Goal: Task Accomplishment & Management: Use online tool/utility

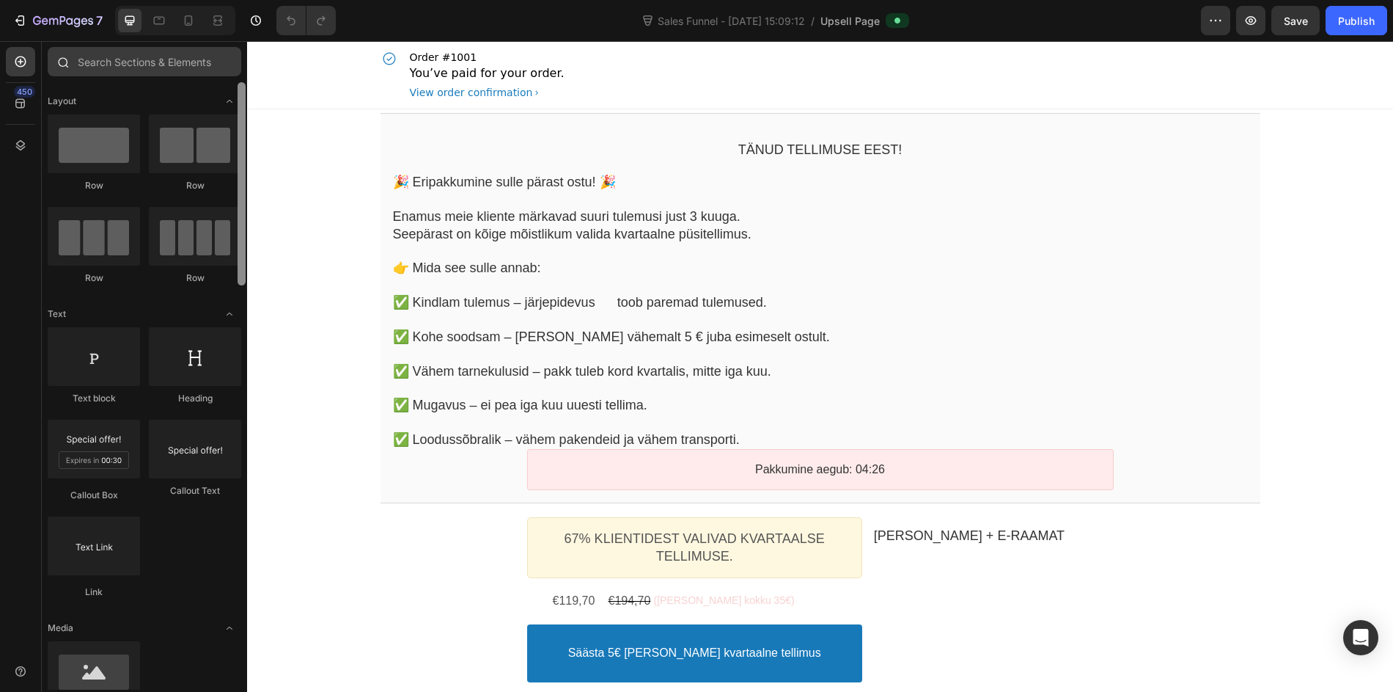
drag, startPoint x: 238, startPoint y: 270, endPoint x: 219, endPoint y: 53, distance: 217.9
click at [219, 52] on div "Hero Section Product Detail Brands Trusted Badges Guarantee Product Breakdown H…" at bounding box center [144, 368] width 205 height 642
click at [26, 111] on div "450" at bounding box center [20, 103] width 29 height 29
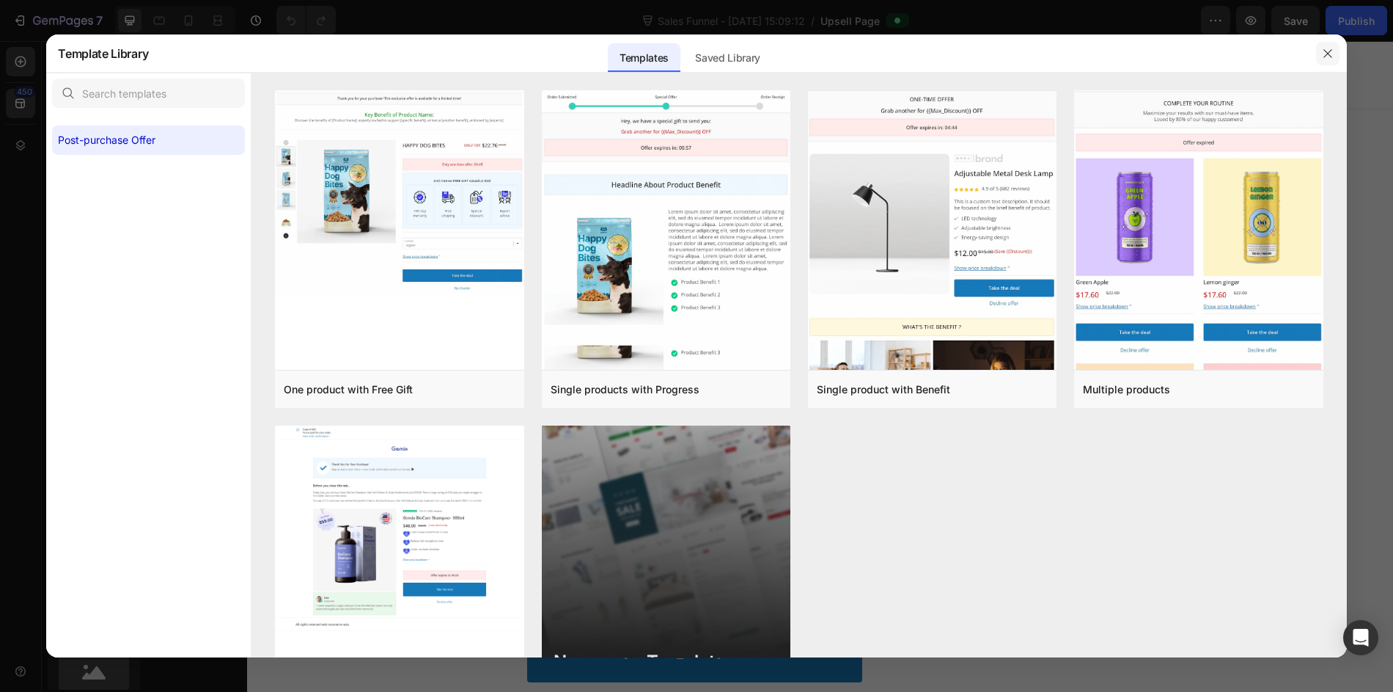
click at [1326, 53] on icon "button" at bounding box center [1328, 54] width 12 height 12
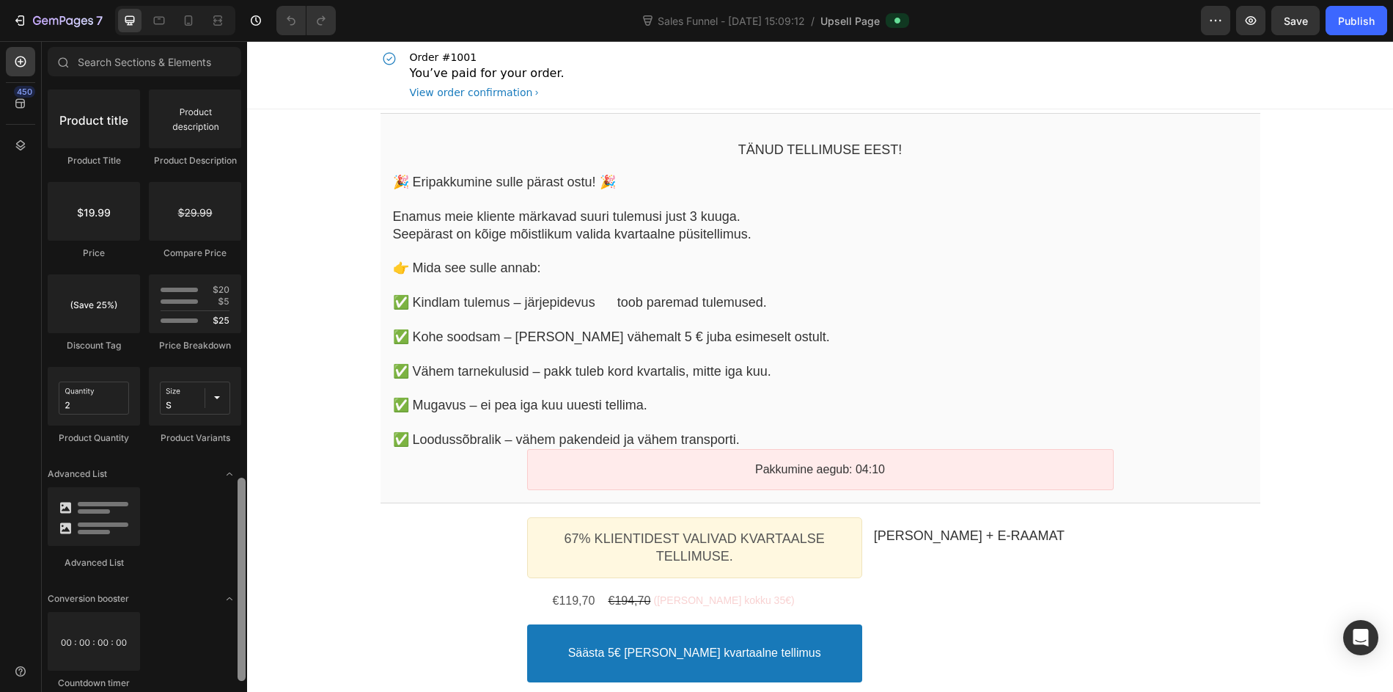
scroll to position [1203, 0]
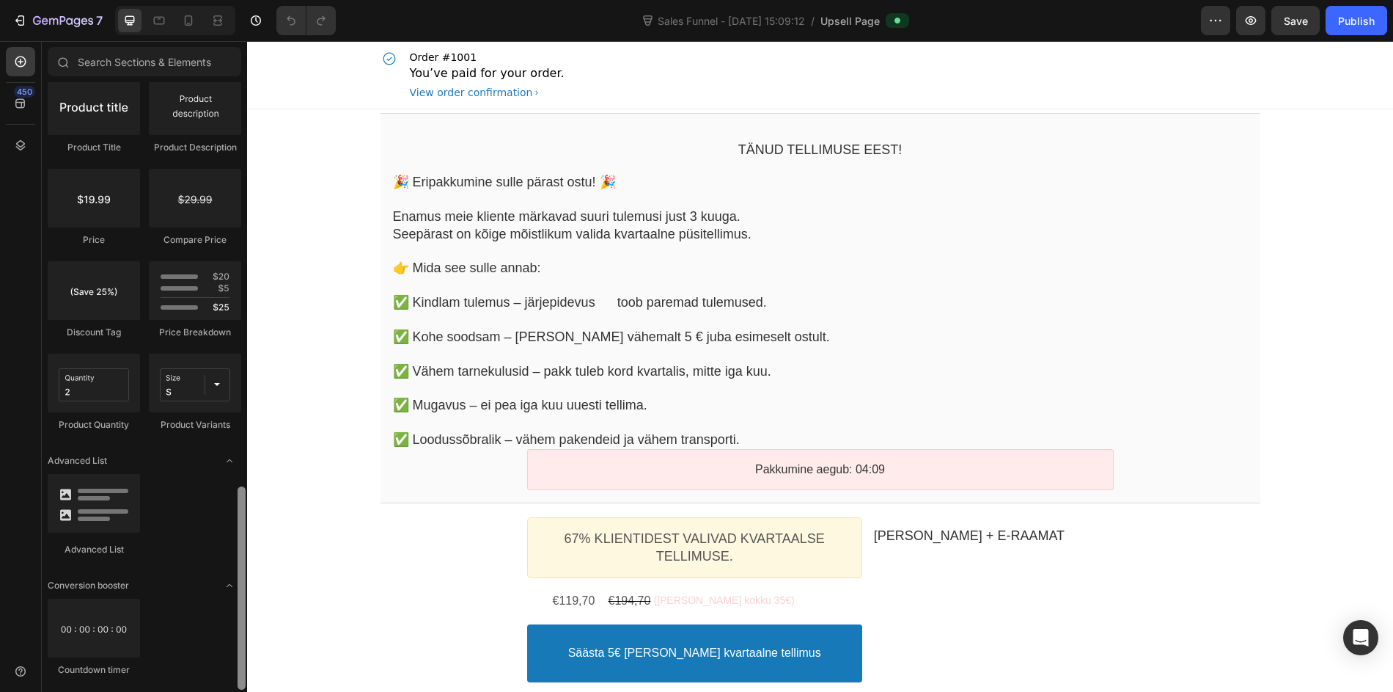
drag, startPoint x: 237, startPoint y: 187, endPoint x: 241, endPoint y: 642, distance: 455.5
click at [238, 643] on div at bounding box center [242, 587] width 8 height 203
click at [17, 141] on icon at bounding box center [20, 145] width 15 height 15
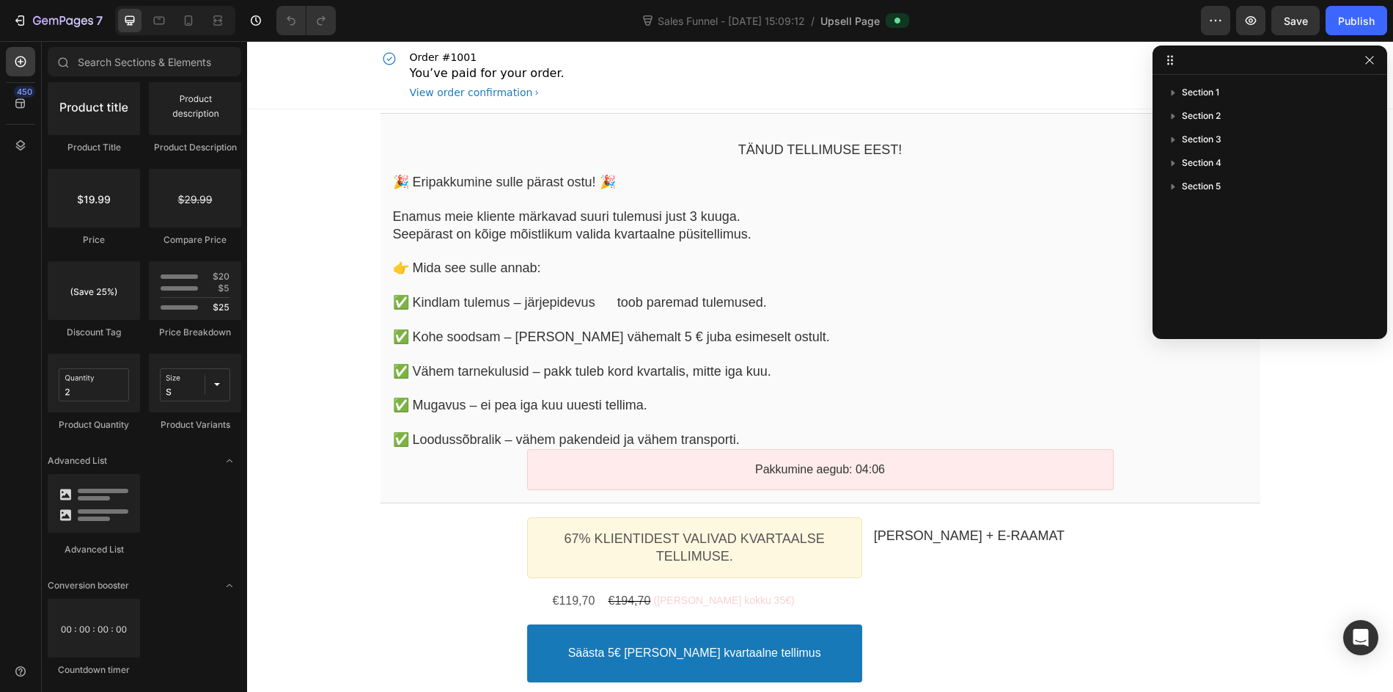
click at [10, 82] on div at bounding box center [20, 82] width 29 height 1
click at [15, 98] on icon at bounding box center [20, 103] width 15 height 15
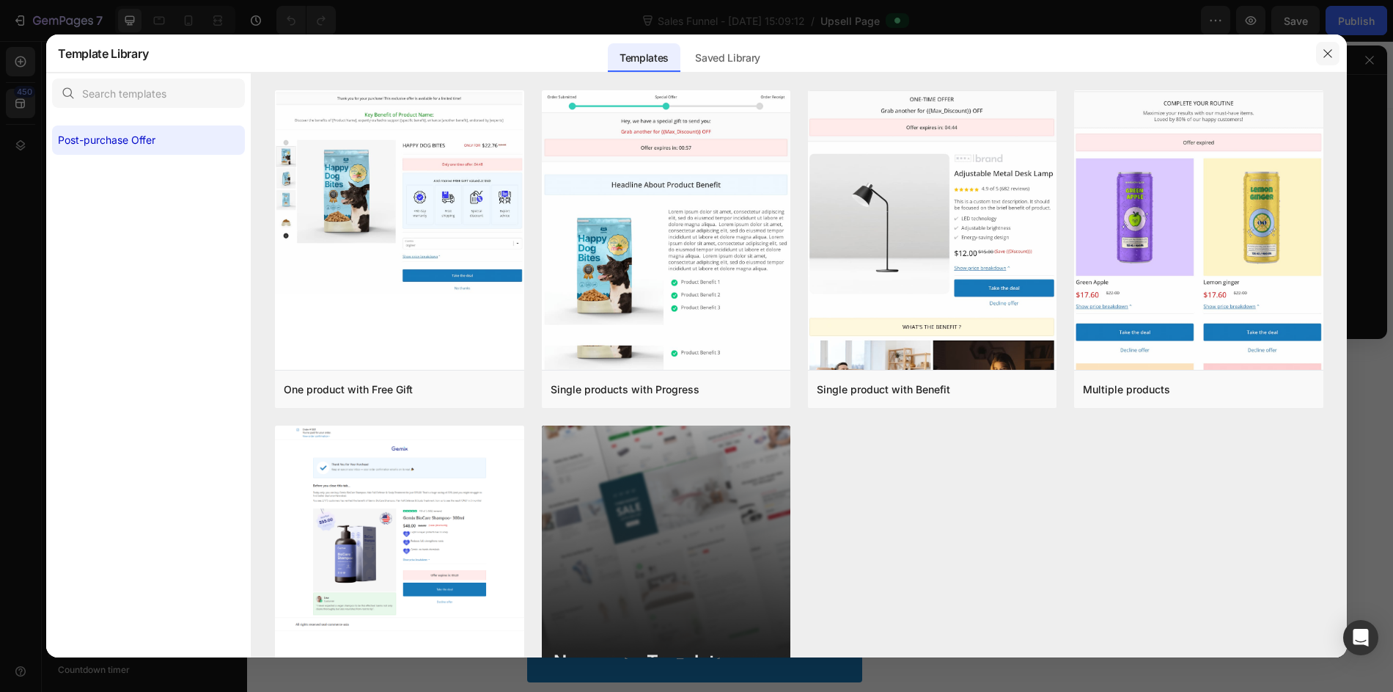
click at [1333, 48] on icon "button" at bounding box center [1328, 54] width 12 height 12
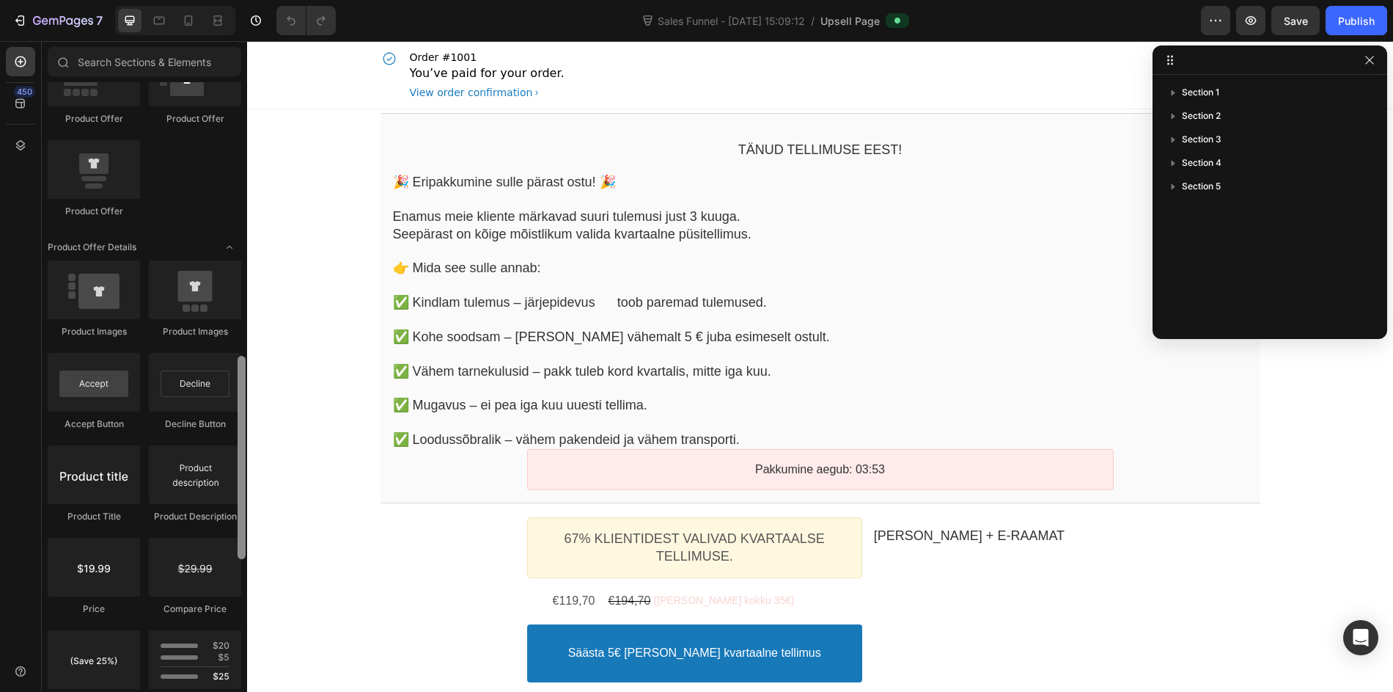
scroll to position [651, 0]
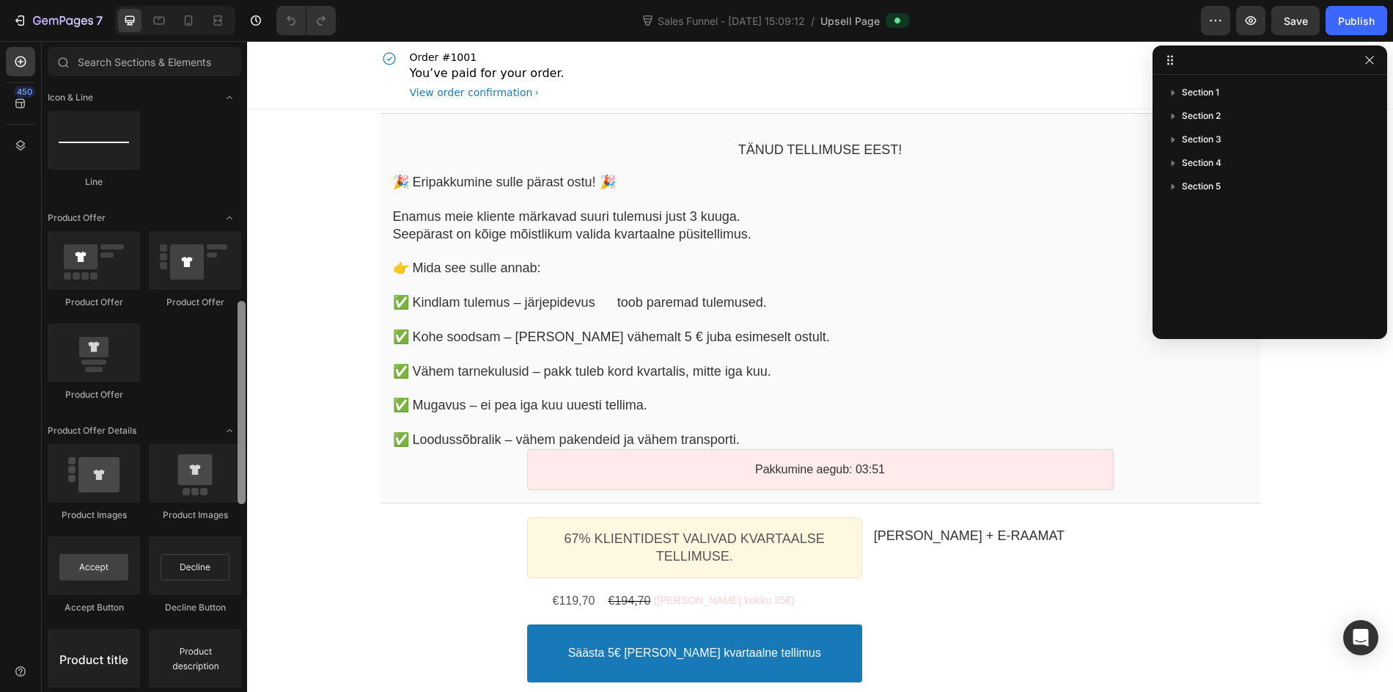
drag, startPoint x: 486, startPoint y: 550, endPoint x: 259, endPoint y: 90, distance: 512.7
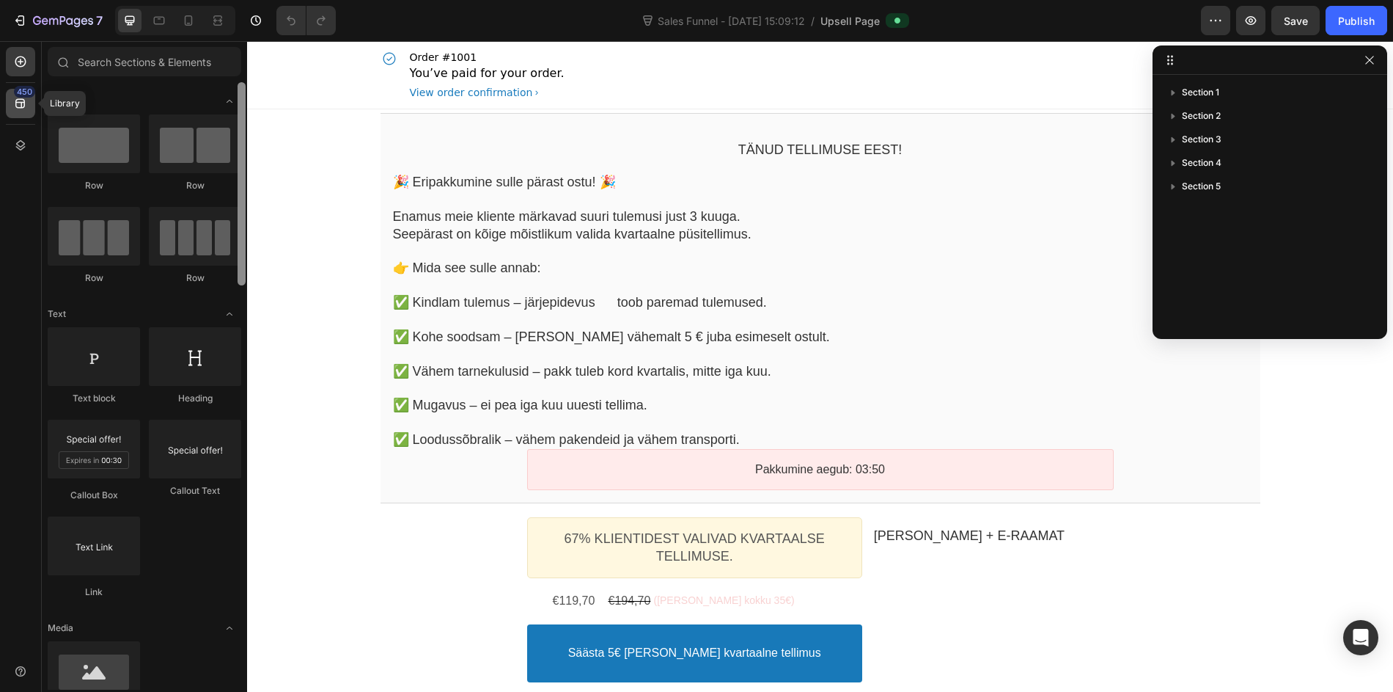
scroll to position [11, 0]
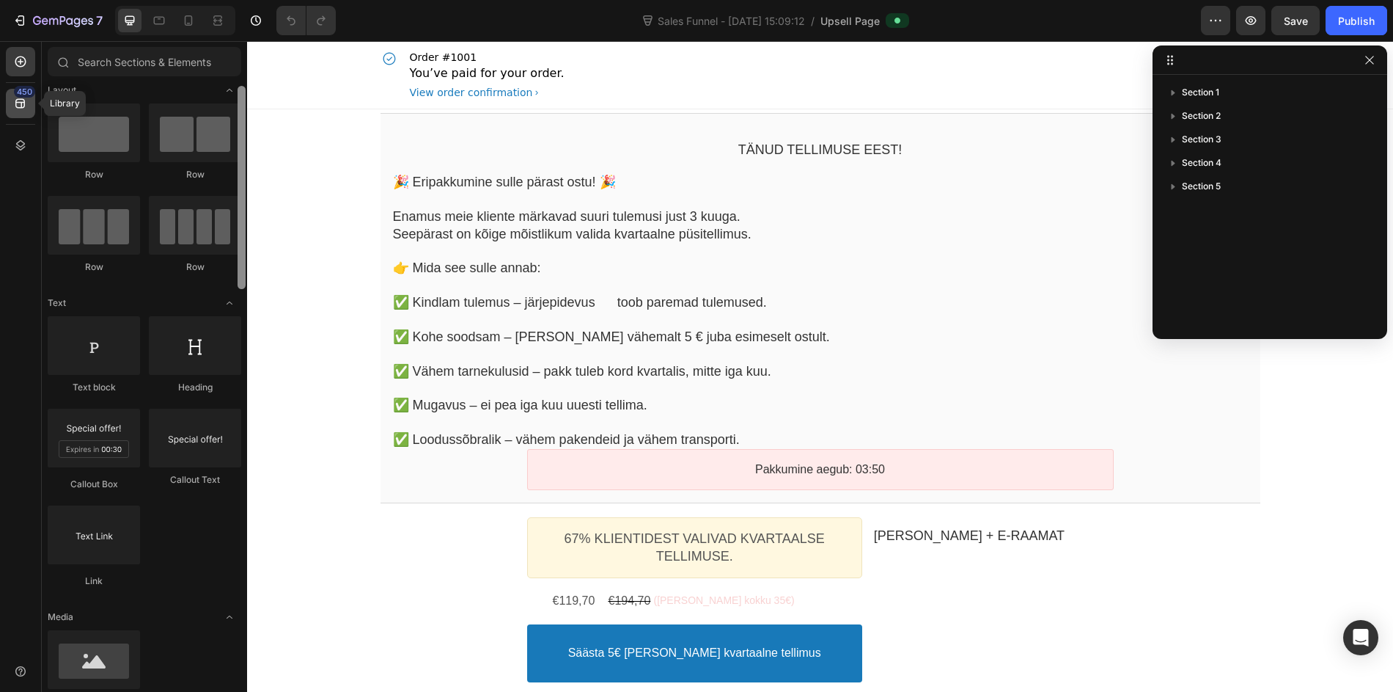
click at [18, 109] on icon at bounding box center [20, 103] width 15 height 15
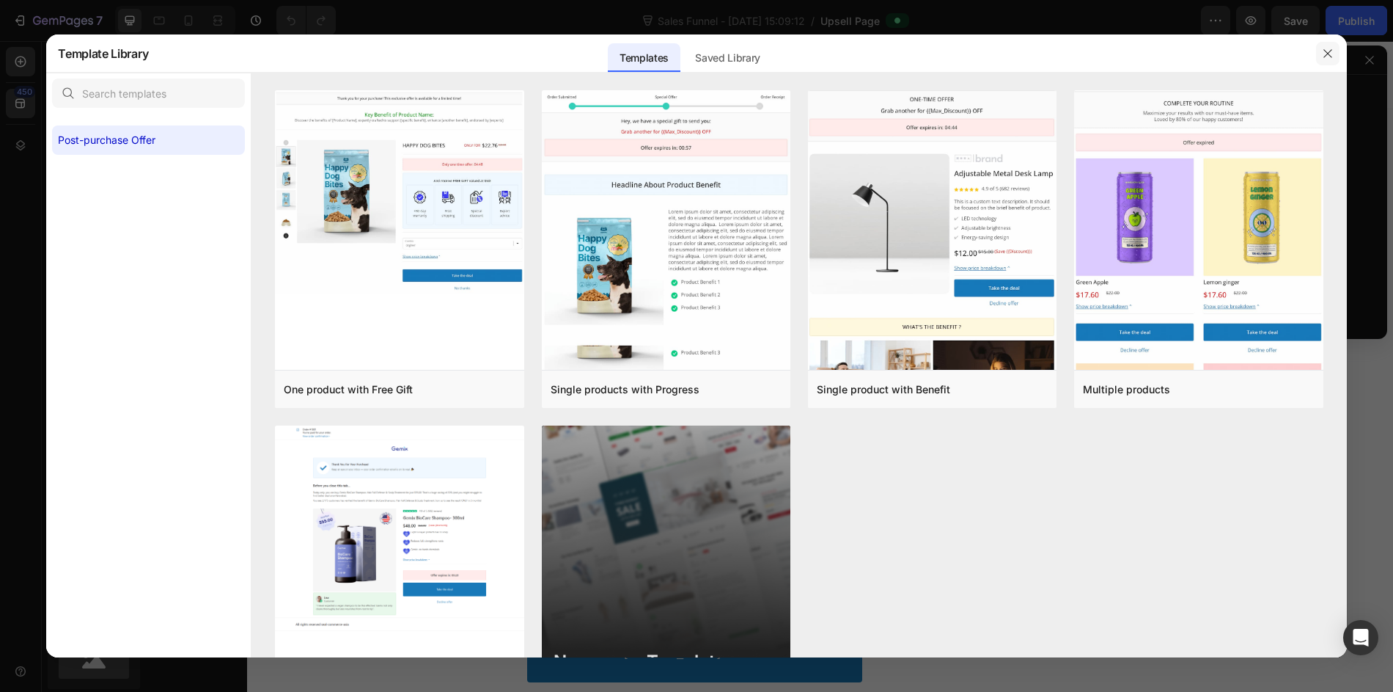
click at [1334, 49] on button "button" at bounding box center [1327, 53] width 23 height 23
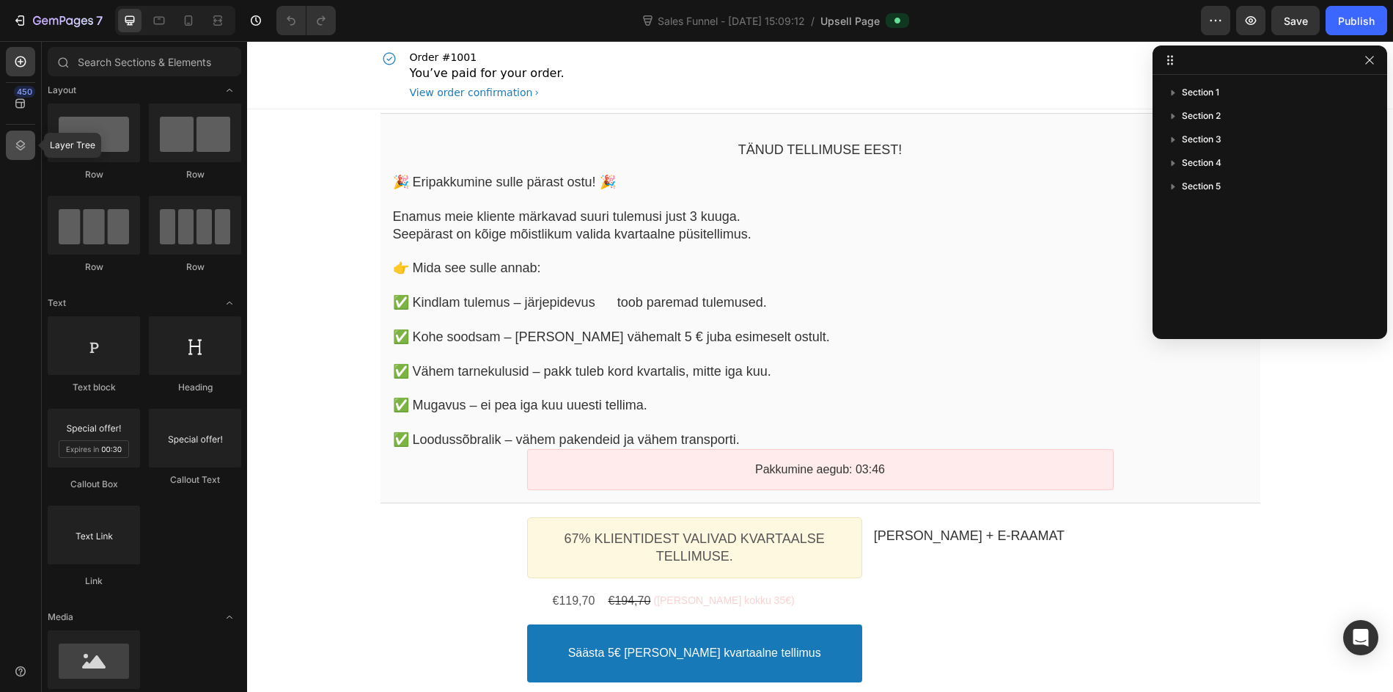
click at [19, 156] on div at bounding box center [20, 145] width 29 height 29
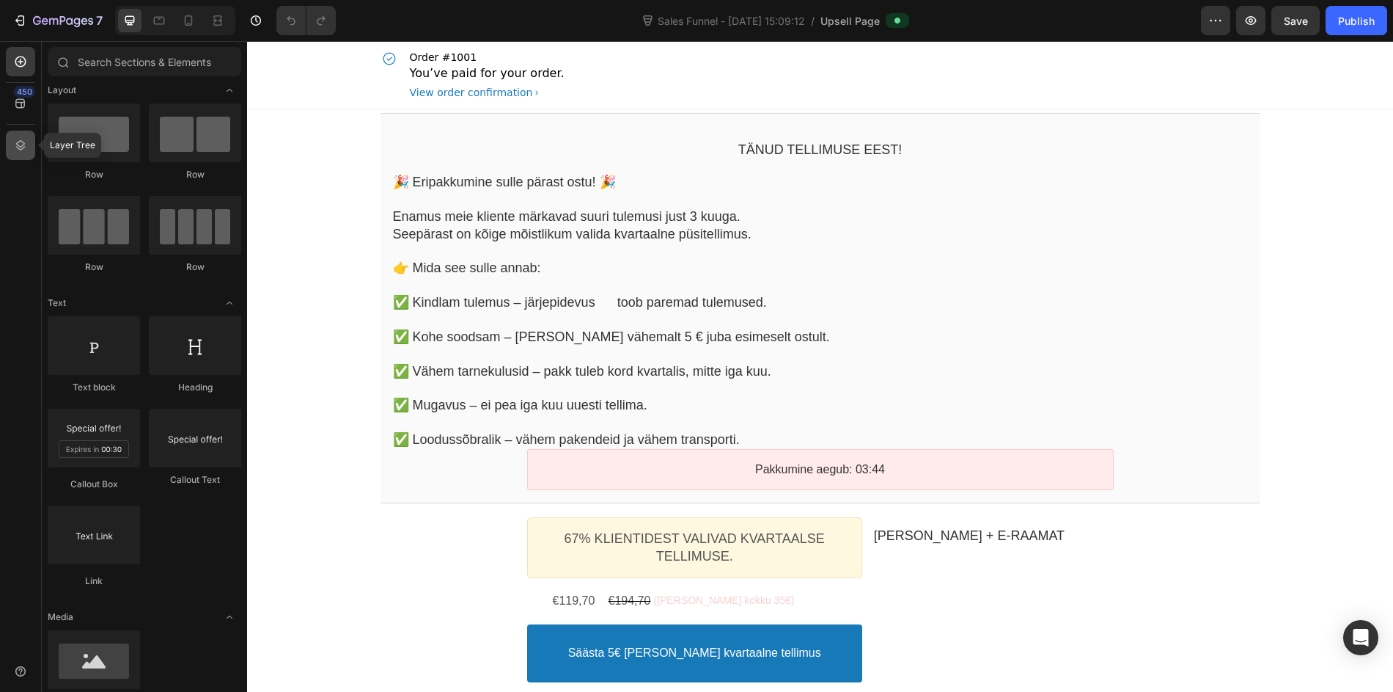
click at [19, 144] on icon at bounding box center [20, 145] width 15 height 15
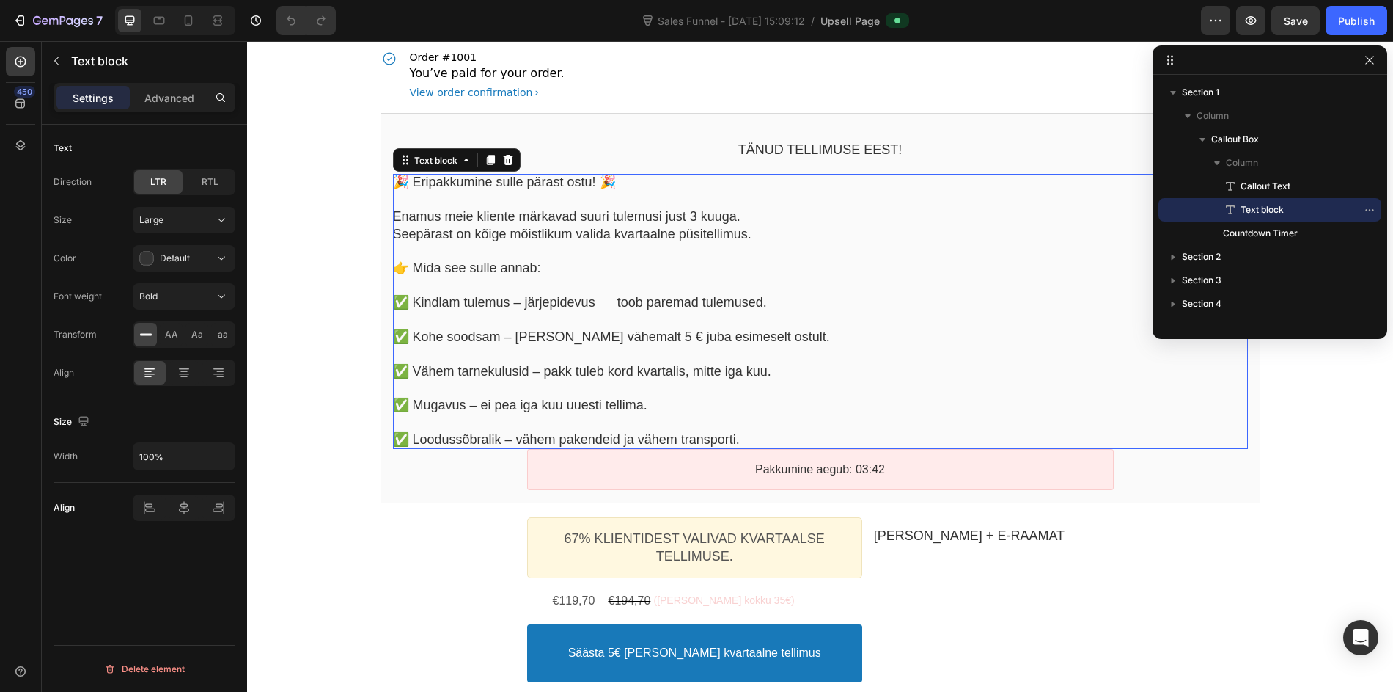
click at [920, 286] on p at bounding box center [820, 285] width 855 height 17
click at [768, 517] on div "67% klientidest valivad kvartaalse tellimuse. Heading" at bounding box center [694, 547] width 335 height 61
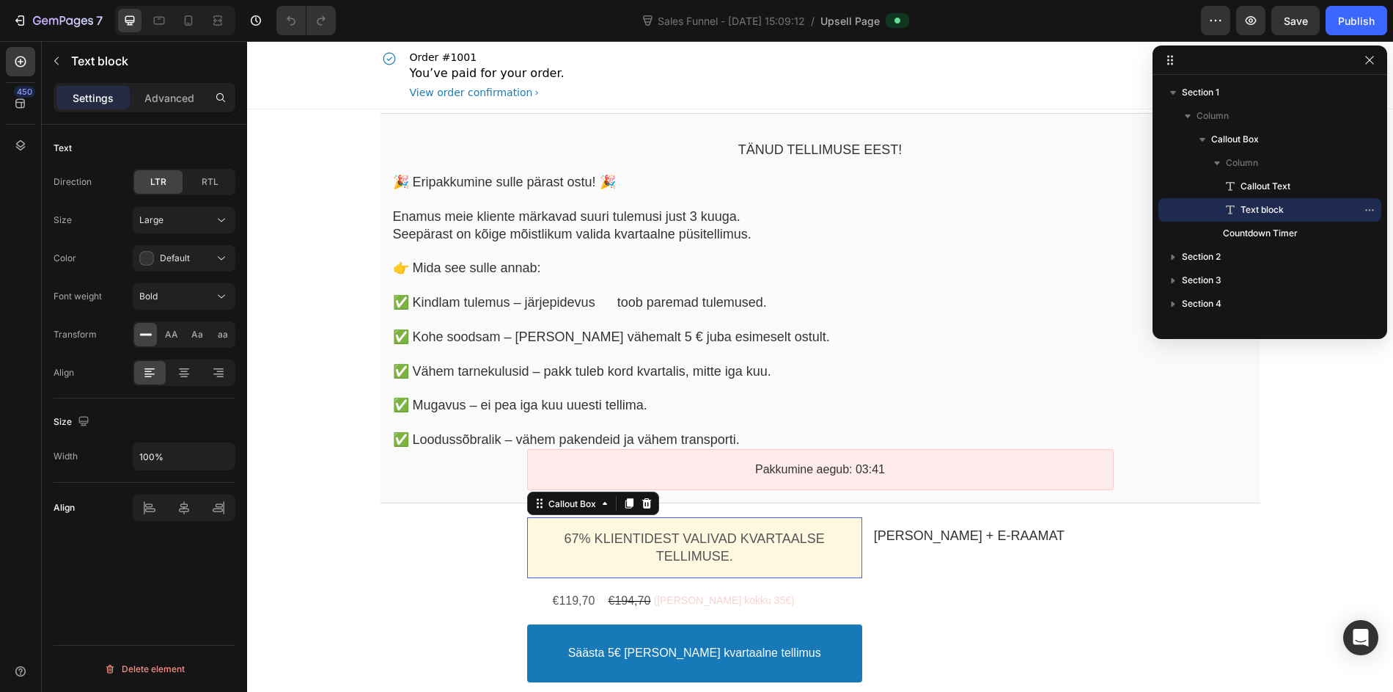
scroll to position [207, 0]
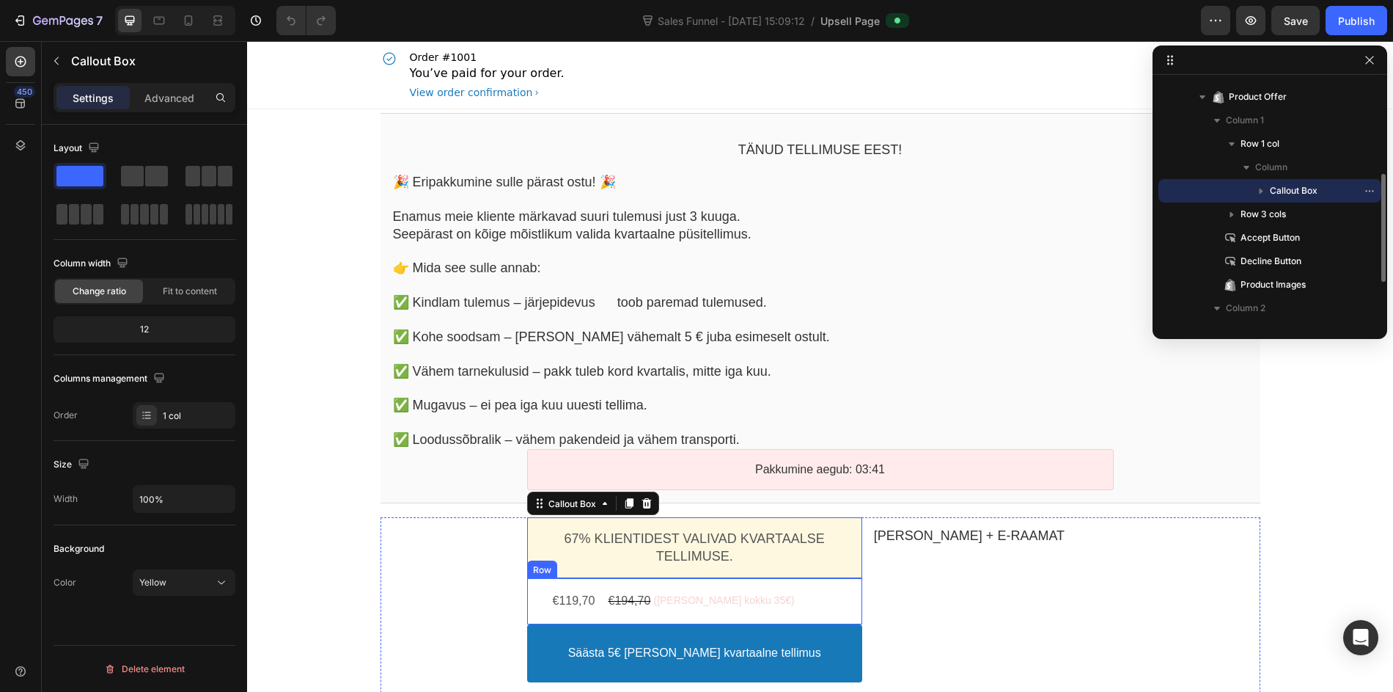
click at [618, 585] on div "€119,70 Price €194,70 Price (säästad kokku 35€) Discount Tag Row" at bounding box center [694, 601] width 335 height 46
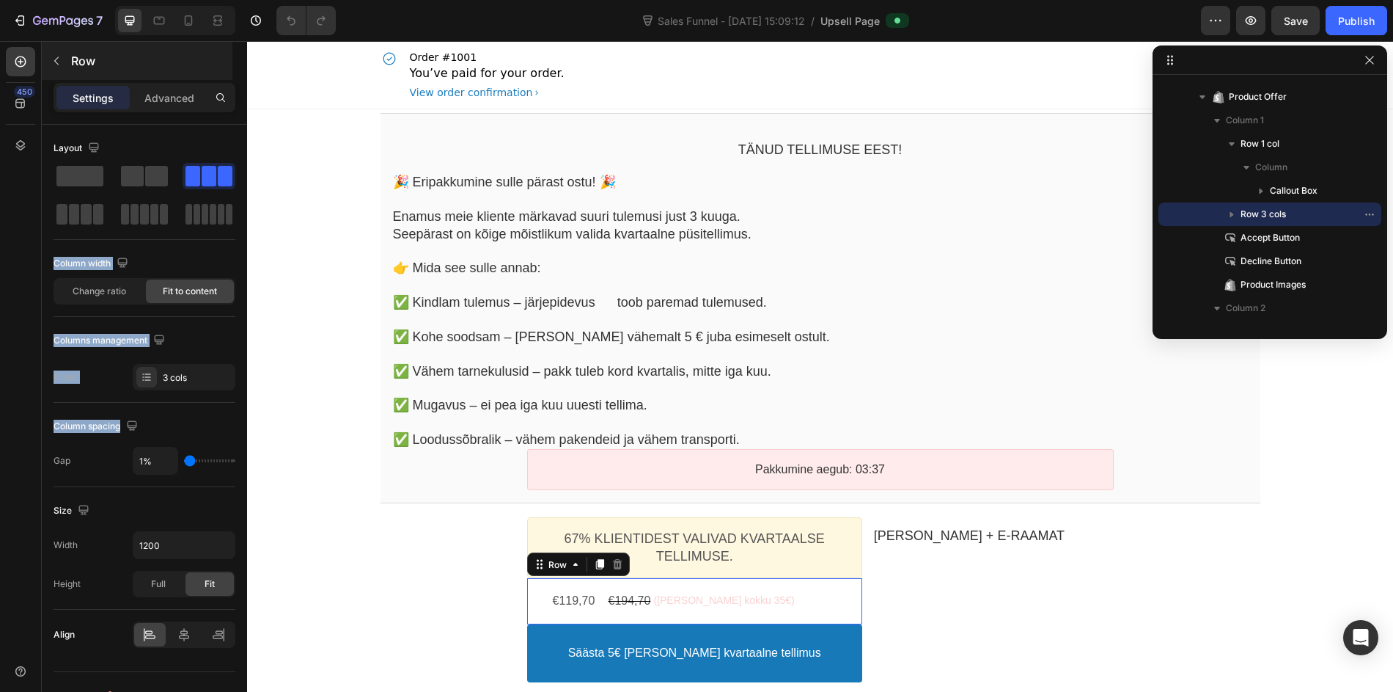
drag, startPoint x: 182, startPoint y: 422, endPoint x: 136, endPoint y: 45, distance: 379.8
click at [130, 60] on div "Hero Section Product Detail Brands Trusted Badges Guarantee Product Breakdown H…" at bounding box center [144, 366] width 205 height 651
click at [186, 91] on p "Advanced" at bounding box center [169, 97] width 50 height 15
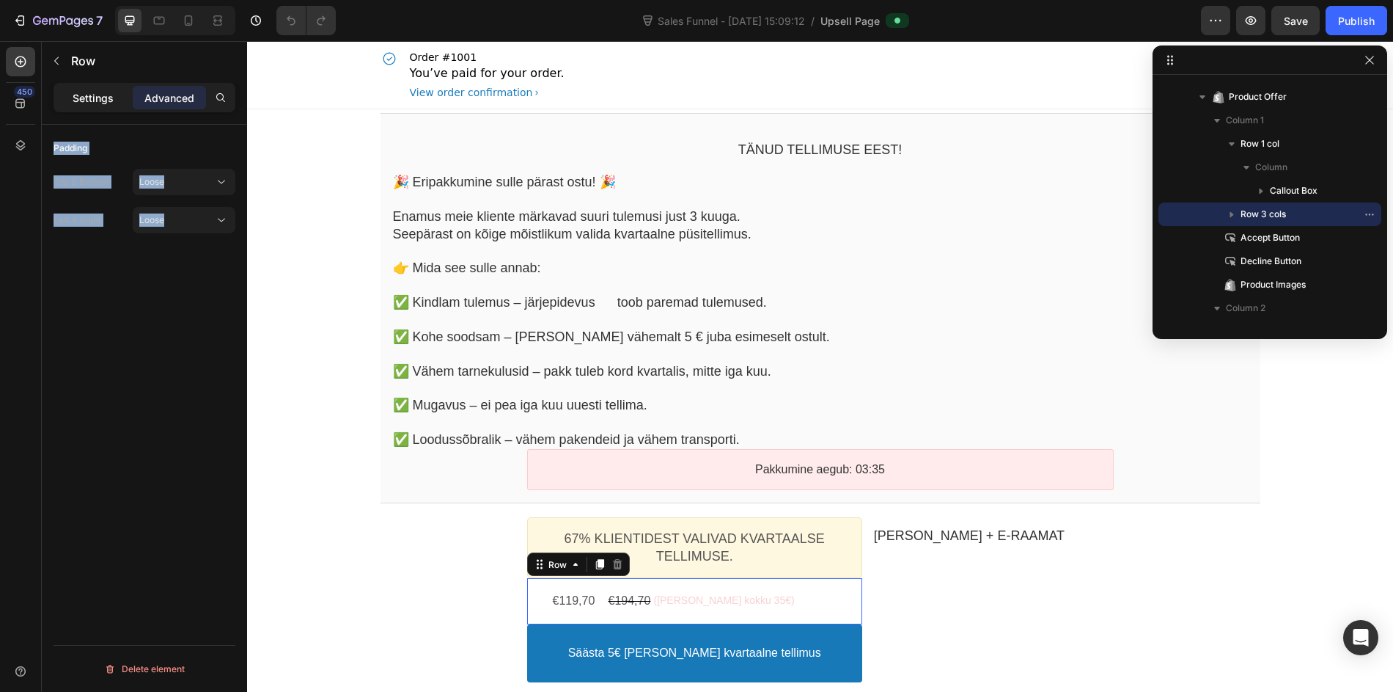
click at [100, 97] on p "Settings" at bounding box center [93, 97] width 41 height 15
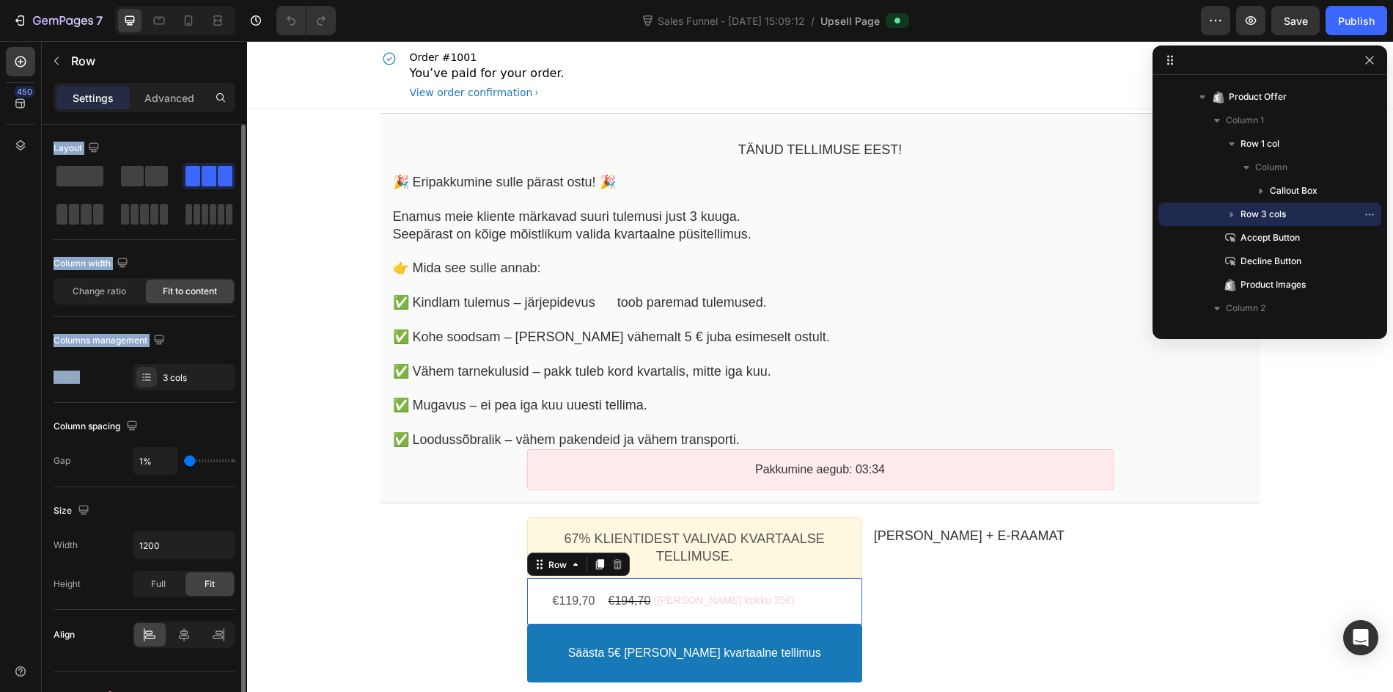
click at [48, 194] on div "Layout Column width Change ratio Fit to content Columns management Order 3 cols…" at bounding box center [144, 442] width 205 height 635
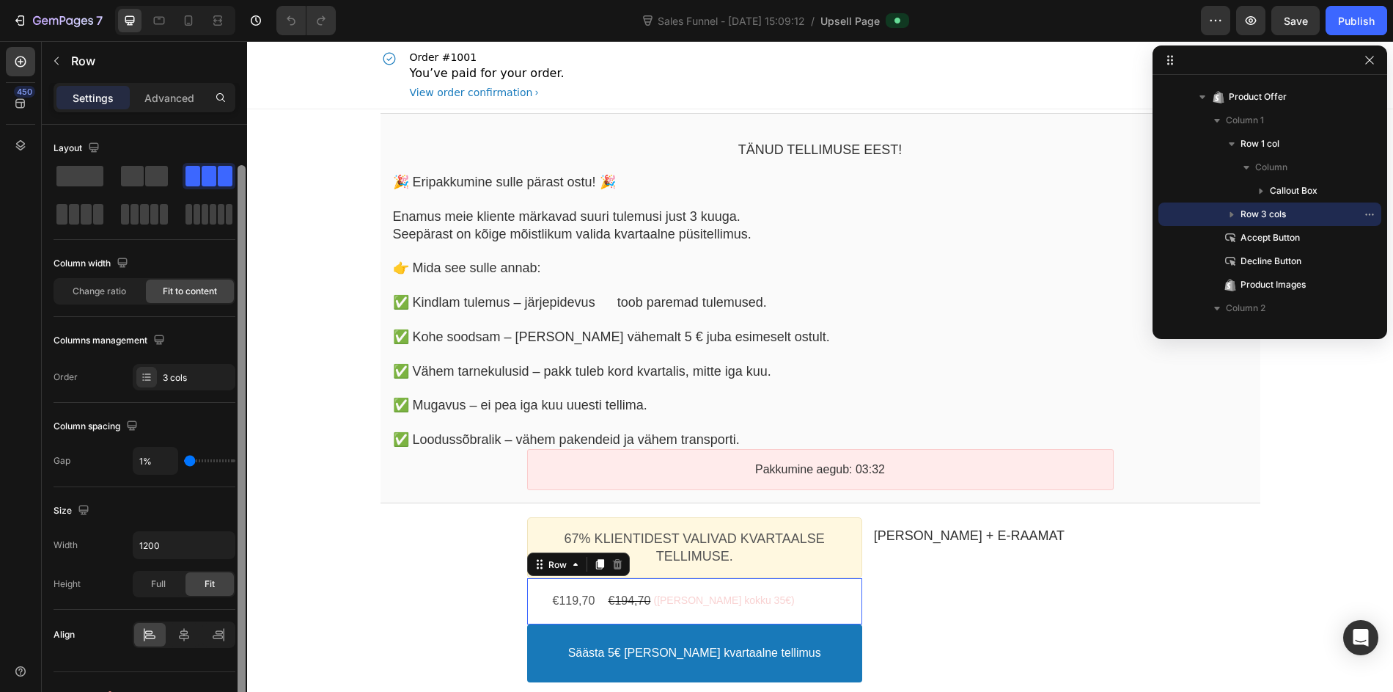
scroll to position [23, 0]
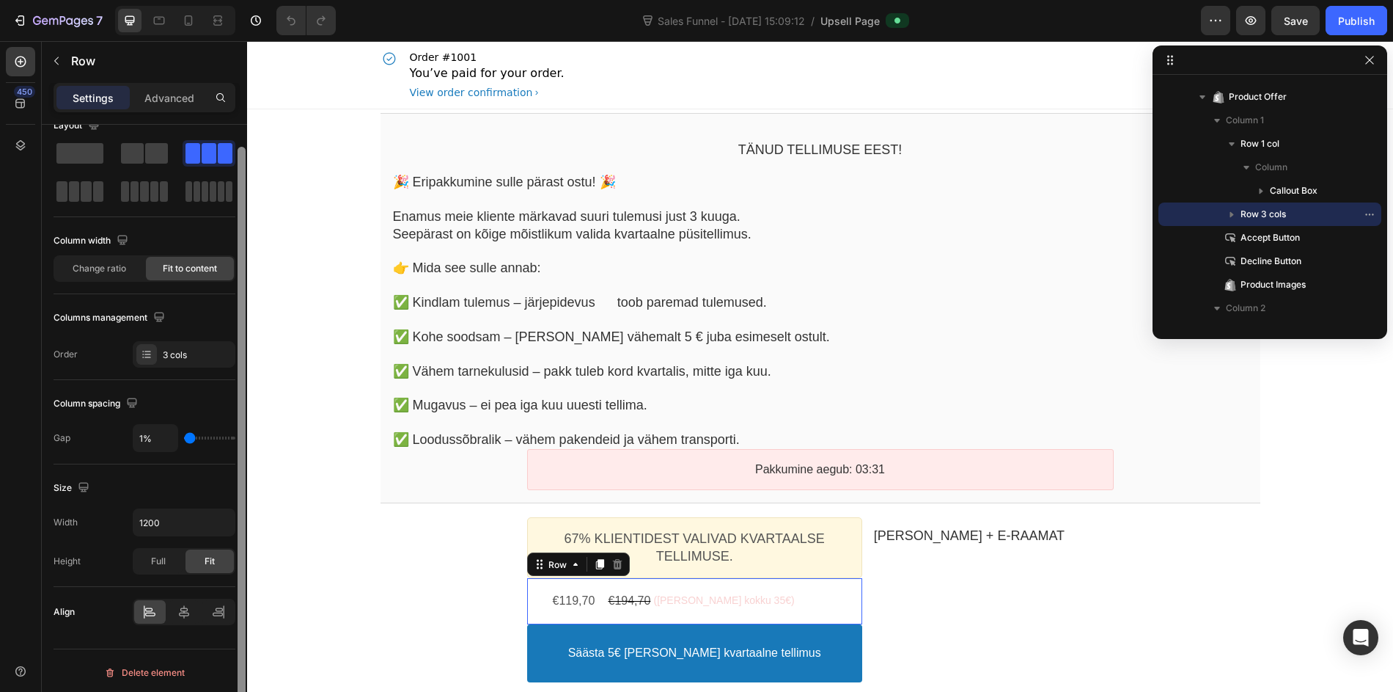
drag, startPoint x: 243, startPoint y: 167, endPoint x: 229, endPoint y: 451, distance: 284.2
click at [229, 451] on div "Layout Column width Change ratio Fit to content Columns management Order 3 cols…" at bounding box center [144, 429] width 205 height 609
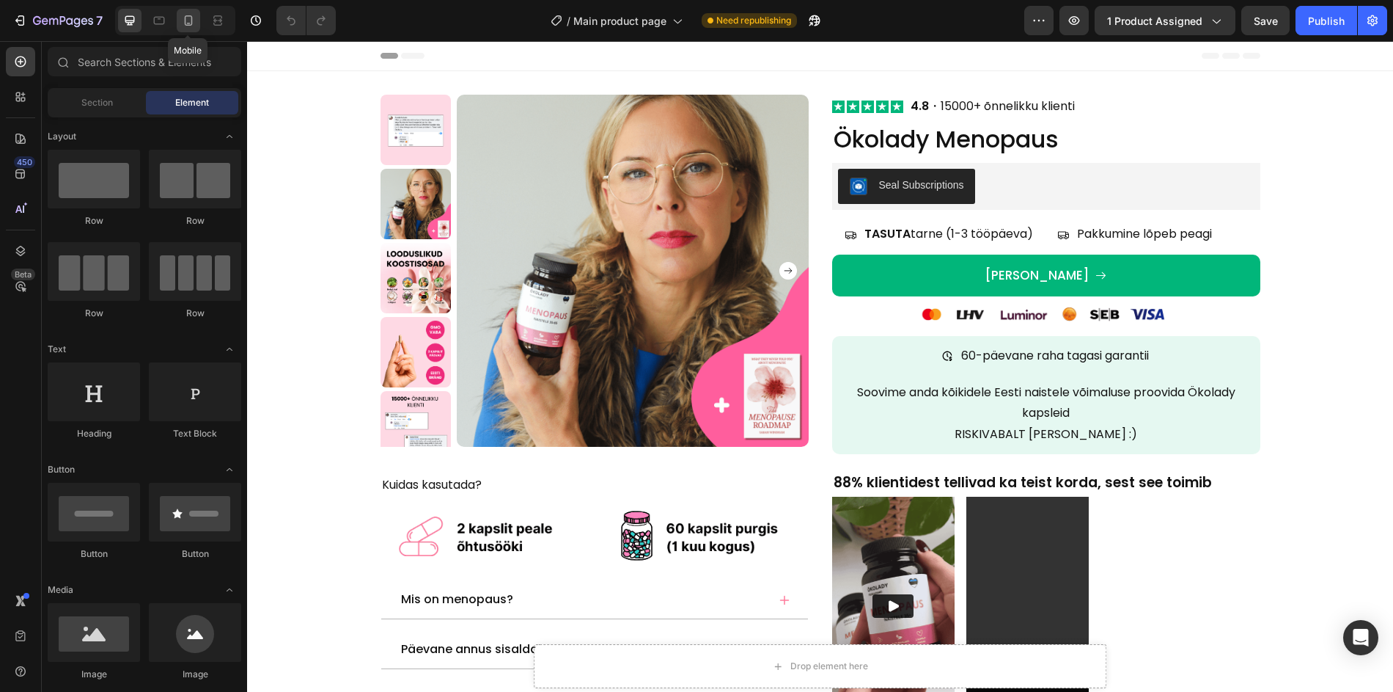
click at [188, 22] on icon at bounding box center [188, 20] width 15 height 15
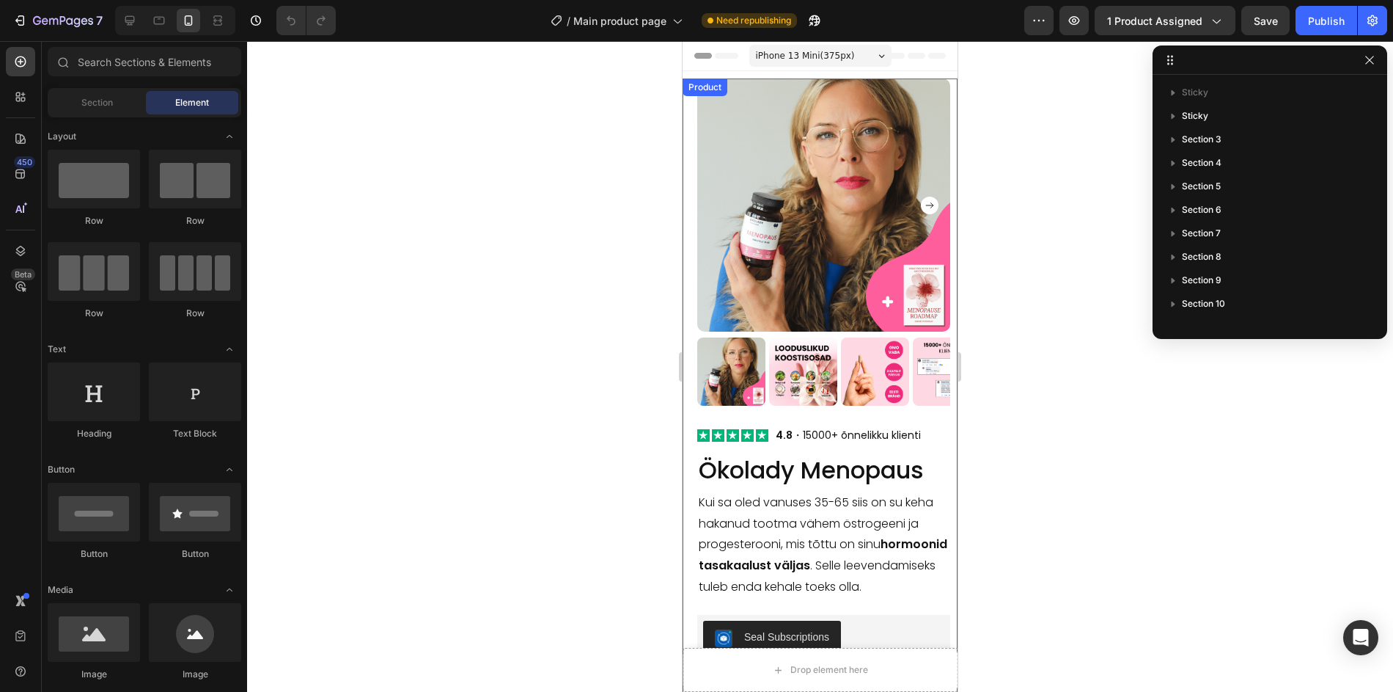
click at [800, 411] on div "Product Images Kuidas kasutada? Text Block Image Mis on menopaus? Päevane annus…" at bounding box center [823, 247] width 253 height 339
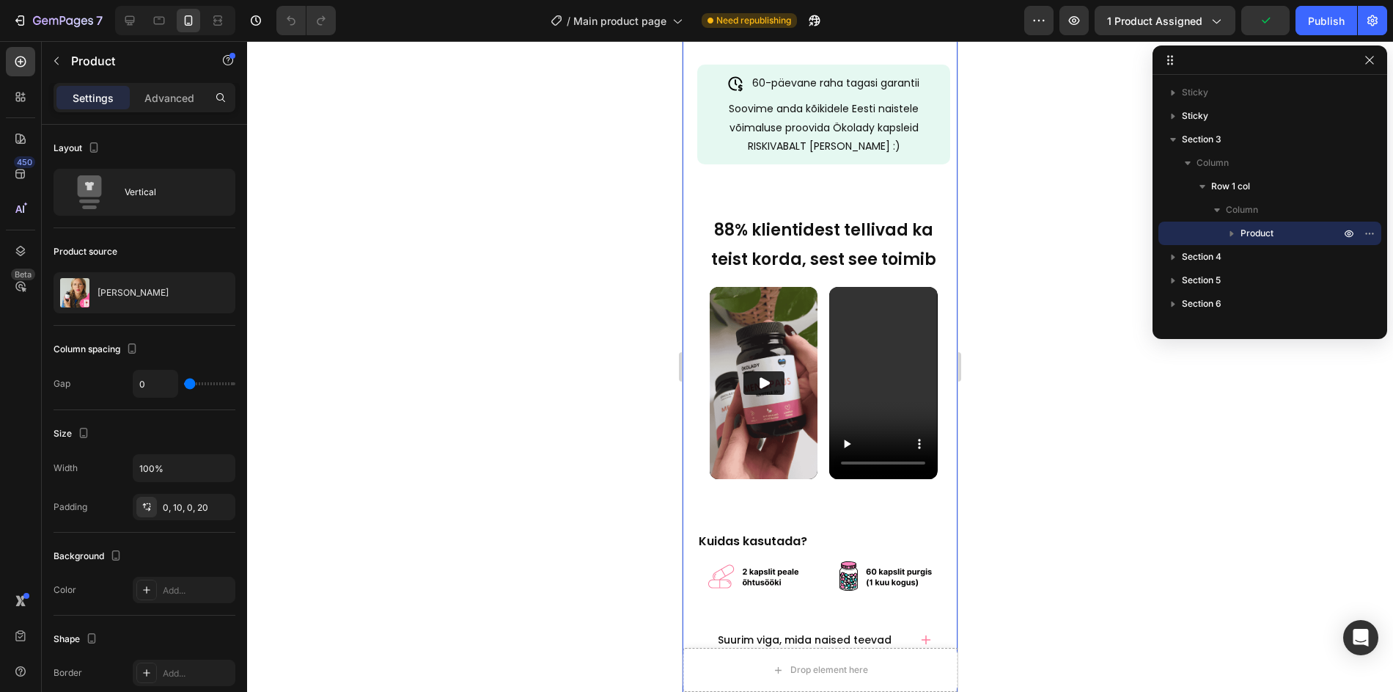
scroll to position [750, 0]
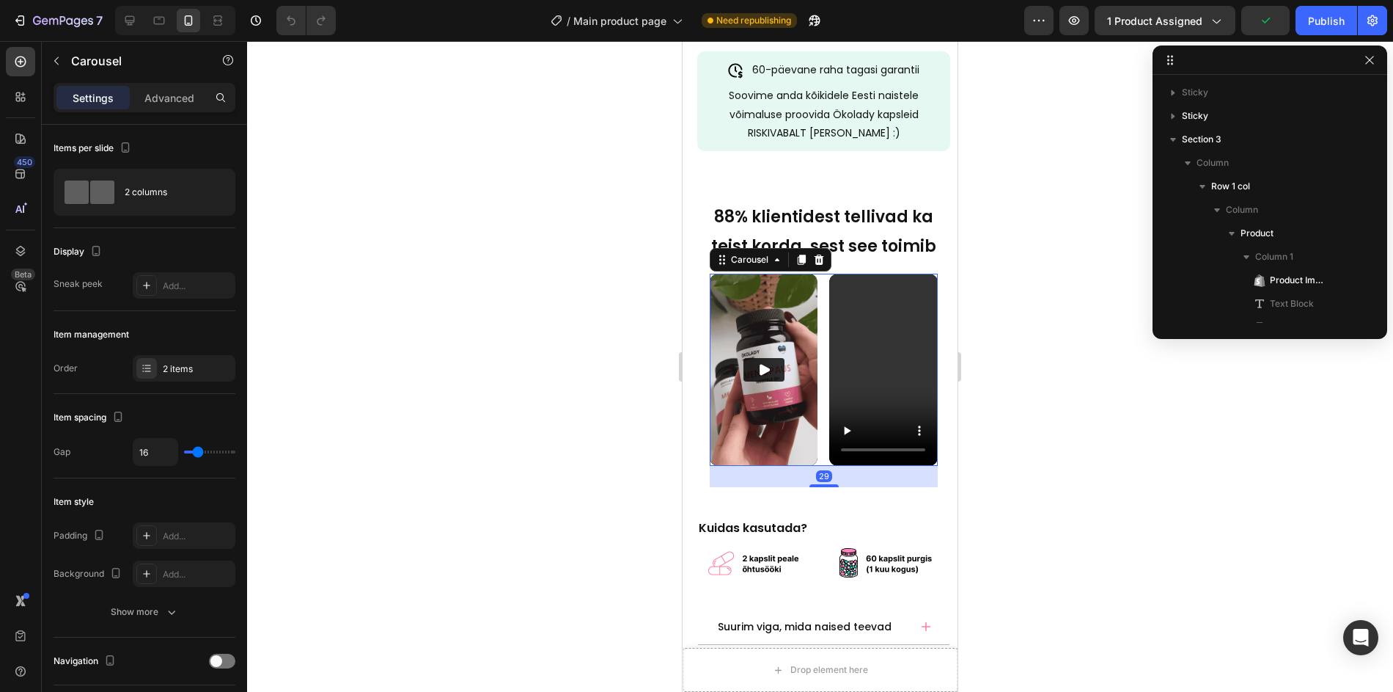
click at [824, 440] on div "Video Row Video" at bounding box center [824, 370] width 228 height 192
